Goal: Navigation & Orientation: Find specific page/section

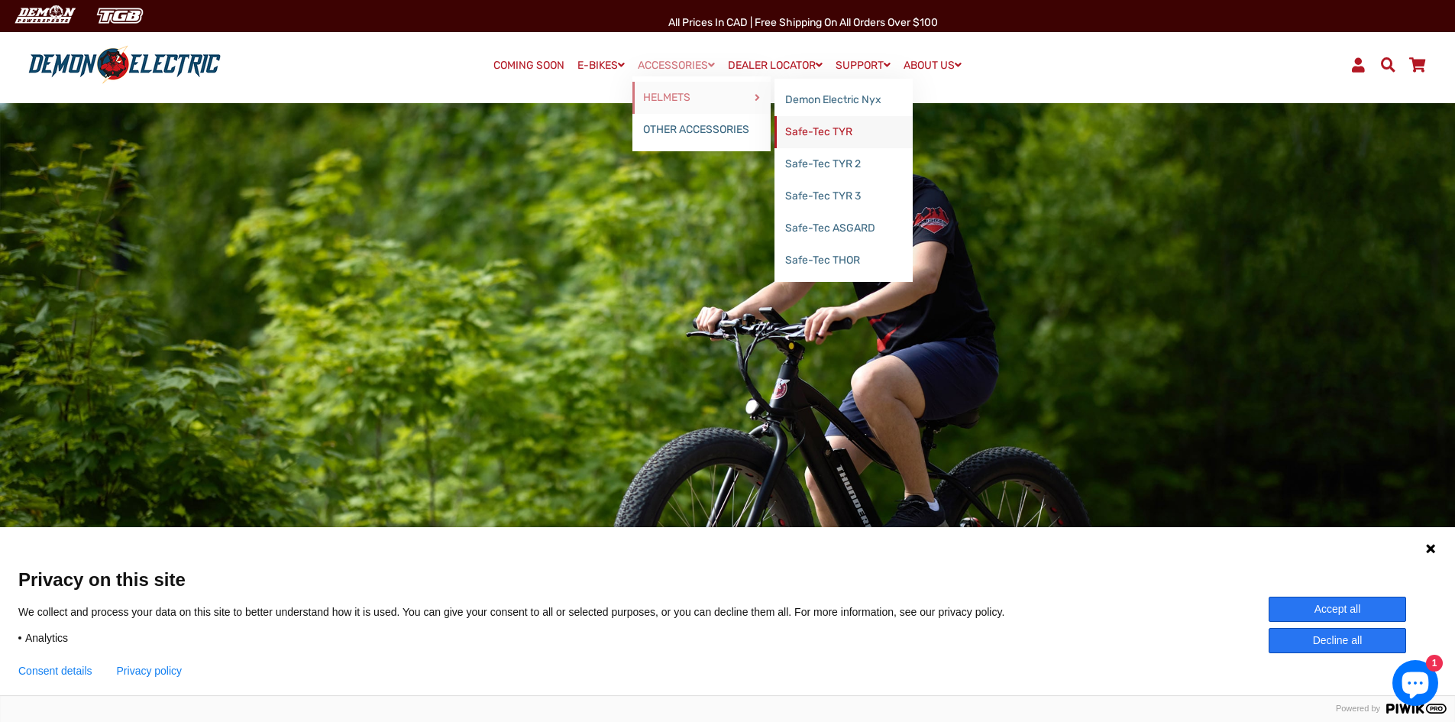
click at [846, 128] on link "Safe-Tec TYR" at bounding box center [844, 132] width 138 height 32
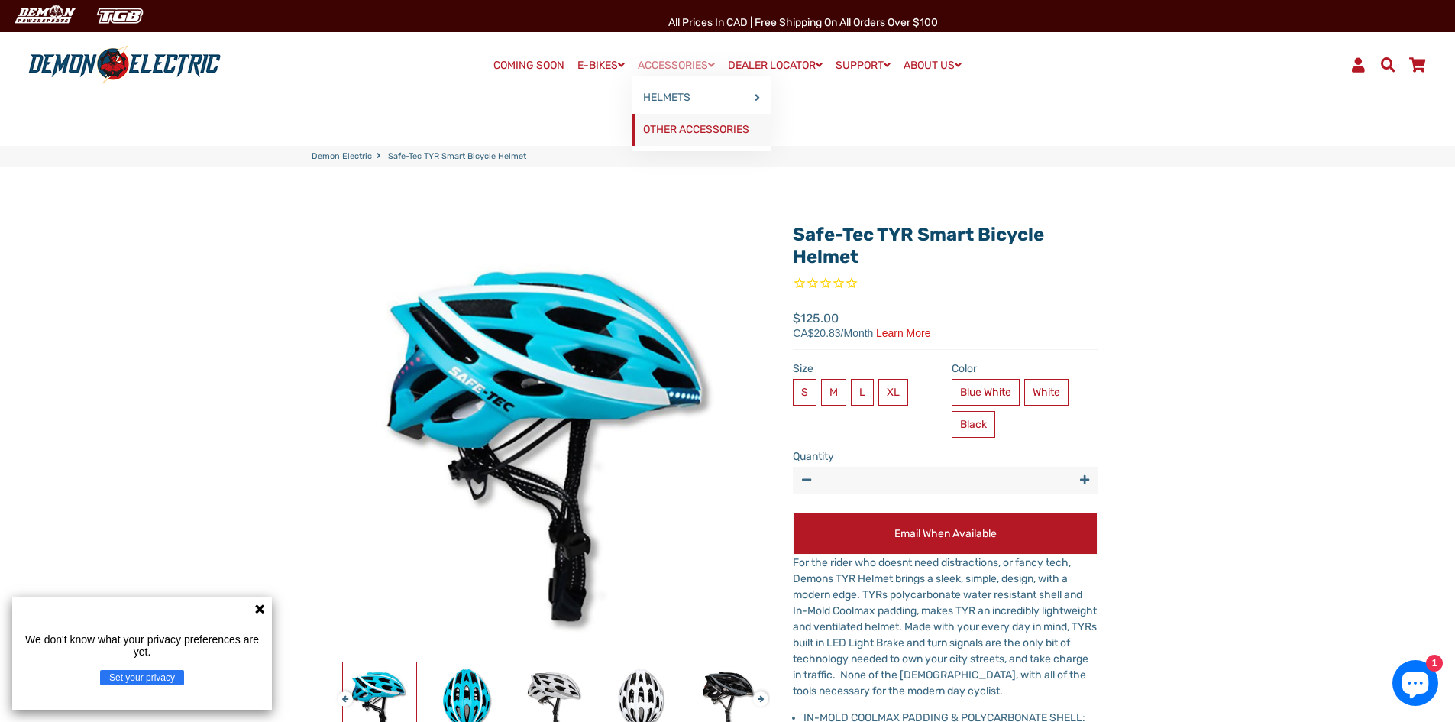
click at [670, 134] on link "OTHER ACCESSORIES" at bounding box center [702, 130] width 138 height 32
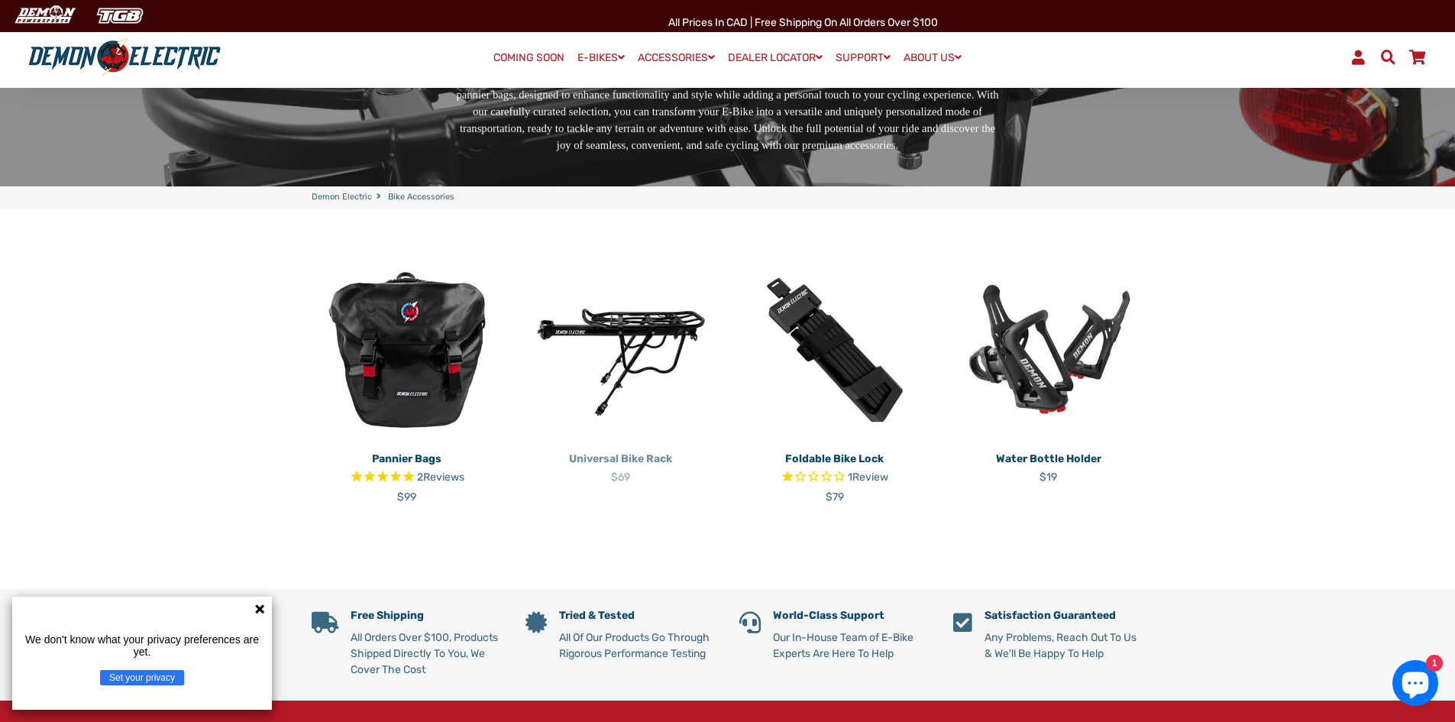
scroll to position [229, 0]
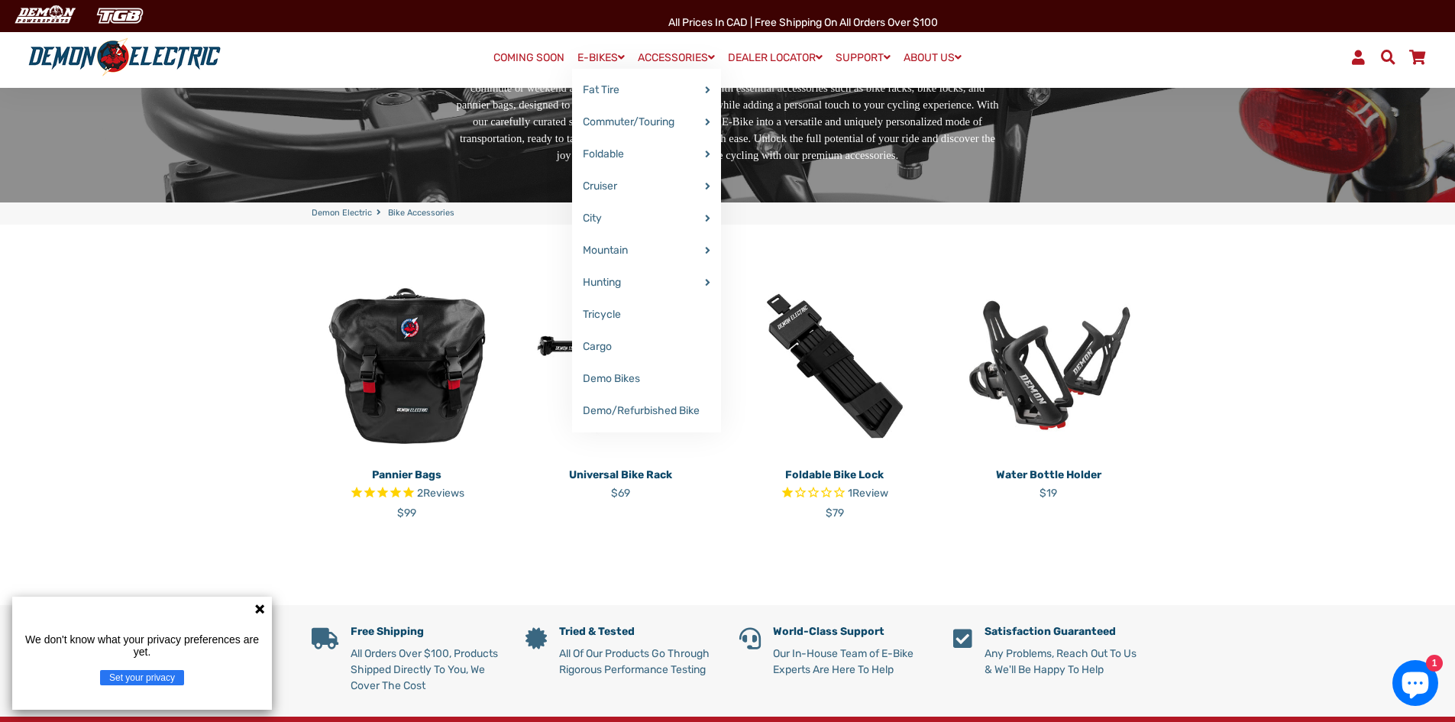
click at [589, 59] on link "E-BIKES" at bounding box center [601, 58] width 58 height 22
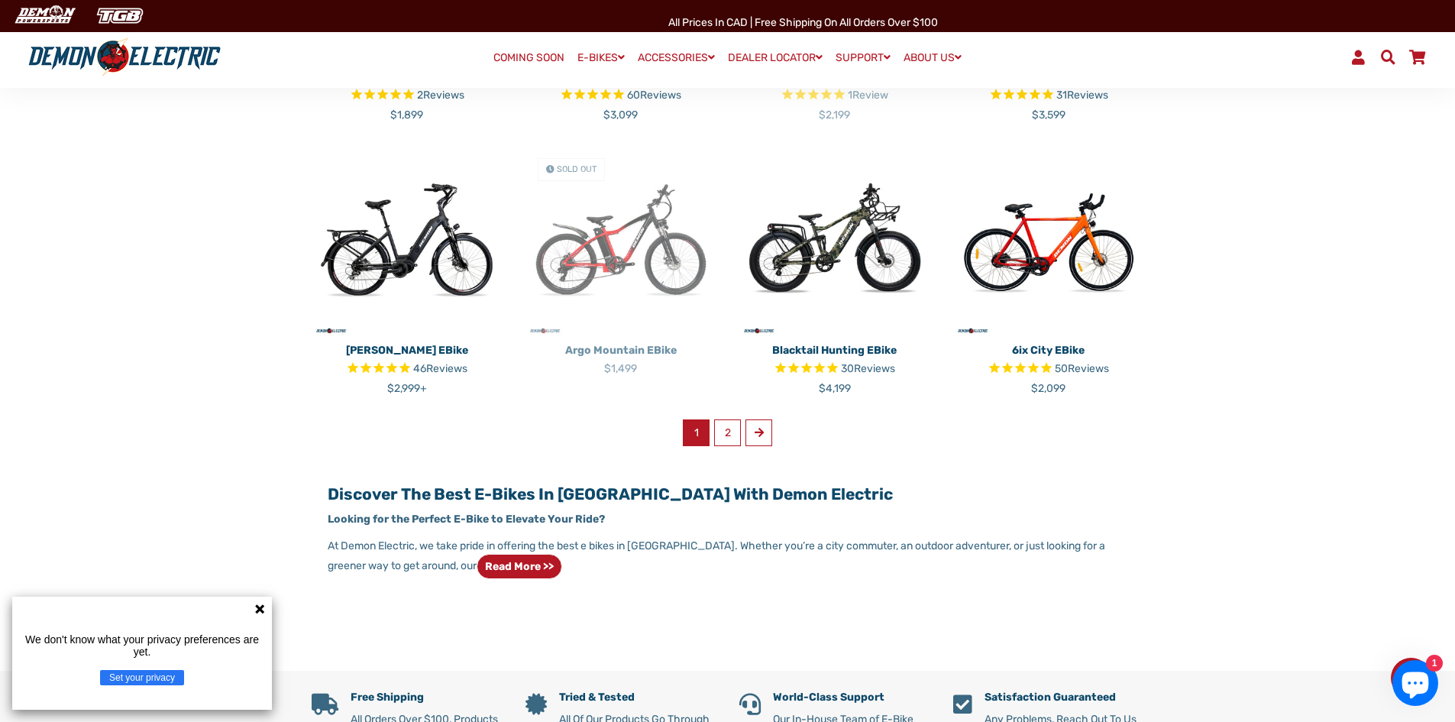
scroll to position [917, 0]
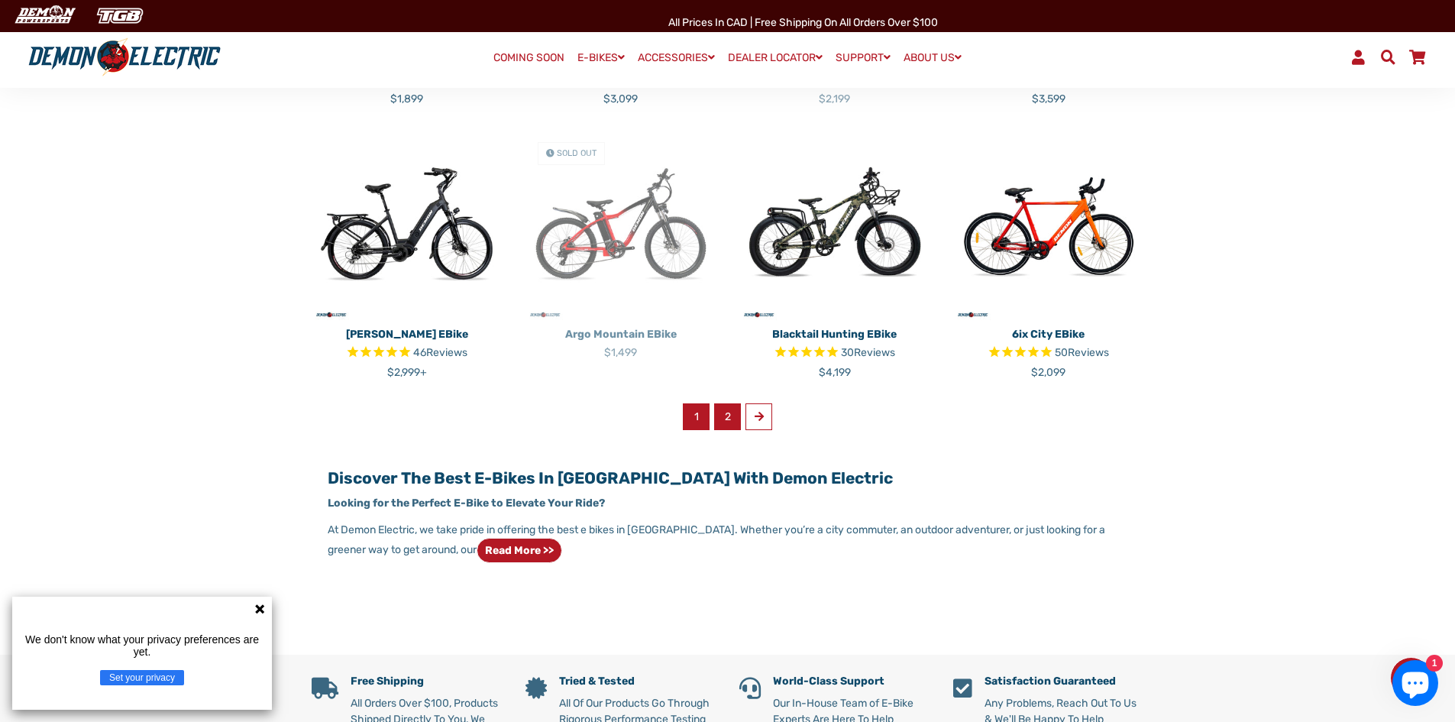
click at [720, 419] on link "2" at bounding box center [727, 416] width 27 height 27
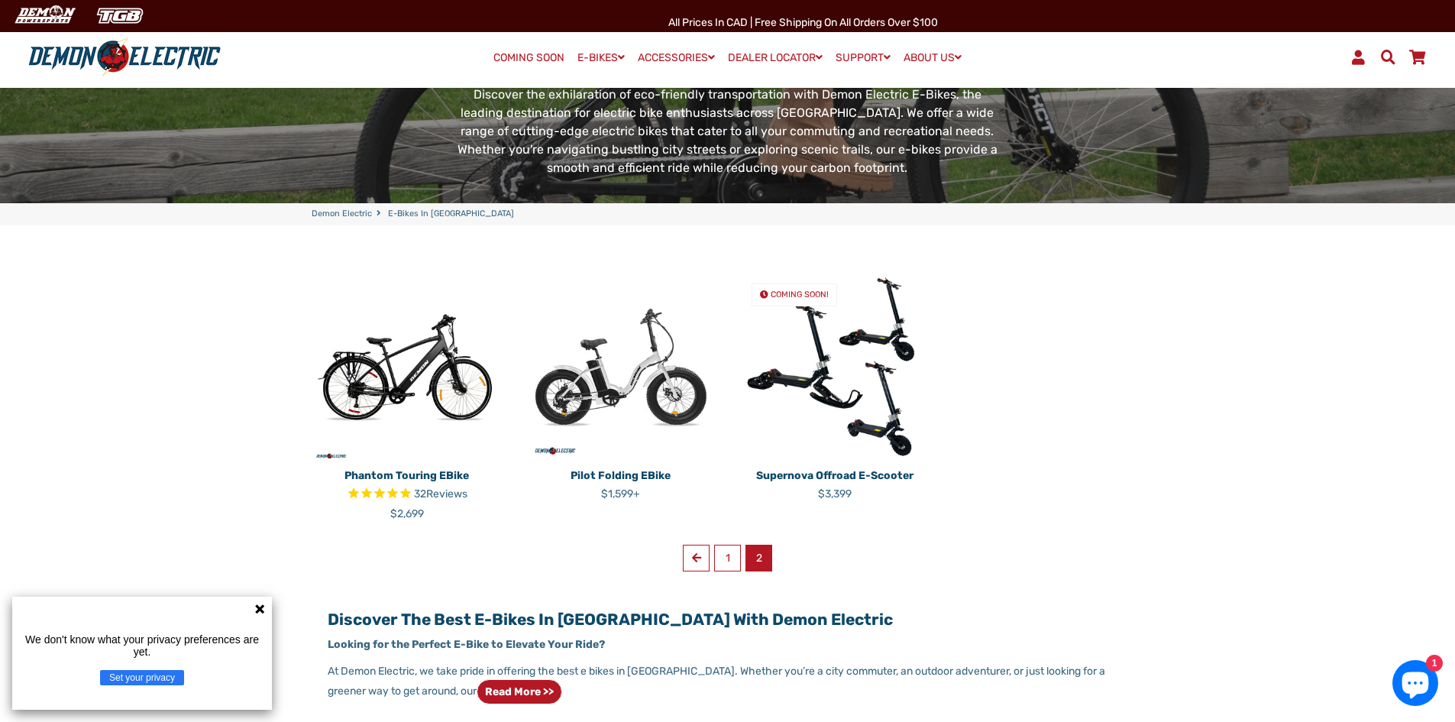
scroll to position [229, 0]
